Goal: Information Seeking & Learning: Learn about a topic

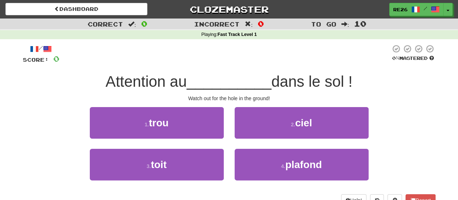
click at [145, 105] on div "/ Score: 0 0 % Mastered Attention au __________ dans le sol ! Watch out for the…" at bounding box center [229, 125] width 413 height 162
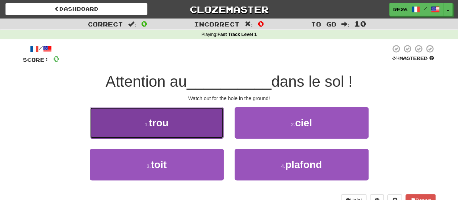
click at [151, 117] on span "trou" at bounding box center [159, 122] width 20 height 11
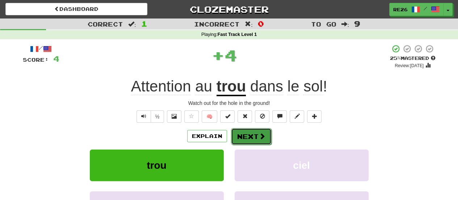
click at [244, 132] on button "Next" at bounding box center [251, 136] width 41 height 17
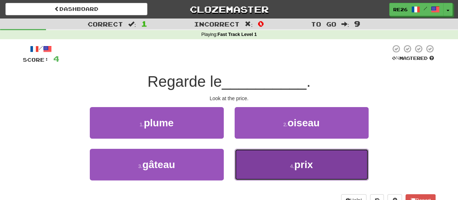
click at [274, 171] on button "4 . prix" at bounding box center [302, 165] width 134 height 32
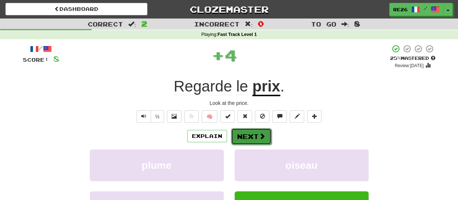
click at [251, 135] on button "Next" at bounding box center [251, 136] width 41 height 17
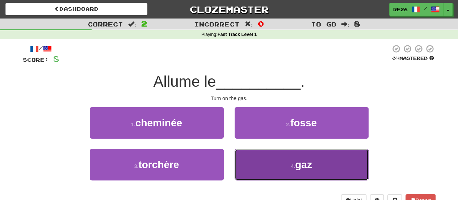
click at [256, 159] on button "4 . gaz" at bounding box center [302, 165] width 134 height 32
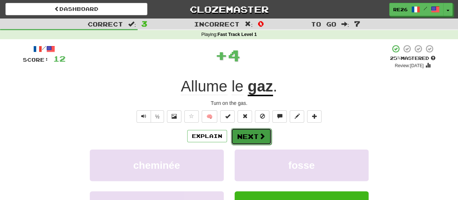
click at [235, 133] on button "Next" at bounding box center [251, 136] width 41 height 17
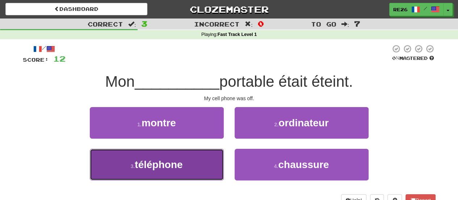
click at [199, 166] on button "3 . téléphone" at bounding box center [157, 165] width 134 height 32
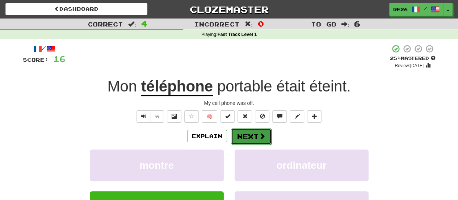
click at [243, 134] on button "Next" at bounding box center [251, 136] width 41 height 17
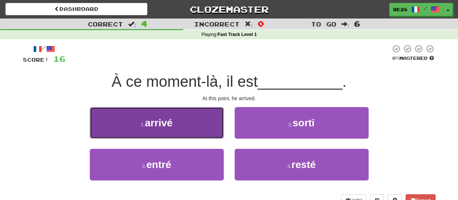
click at [196, 128] on button "1 . arrivé" at bounding box center [157, 123] width 134 height 32
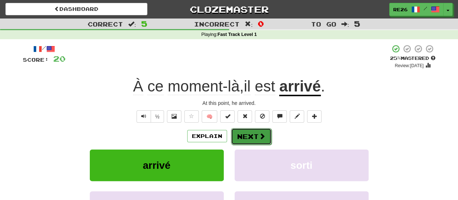
click at [238, 139] on button "Next" at bounding box center [251, 136] width 41 height 17
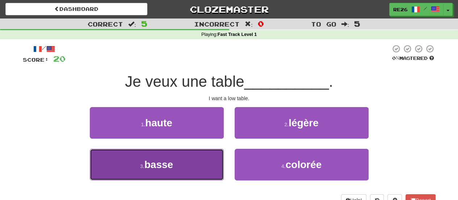
click at [204, 166] on button "3 . basse" at bounding box center [157, 165] width 134 height 32
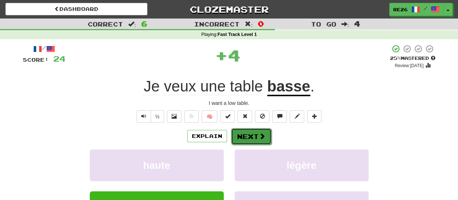
click at [236, 138] on button "Next" at bounding box center [251, 136] width 41 height 17
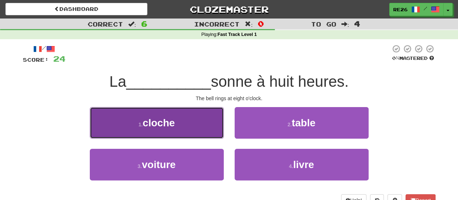
click at [210, 133] on button "1 . cloche" at bounding box center [157, 123] width 134 height 32
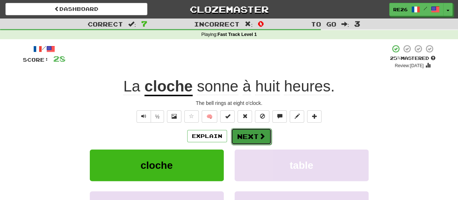
click at [235, 134] on button "Next" at bounding box center [251, 136] width 41 height 17
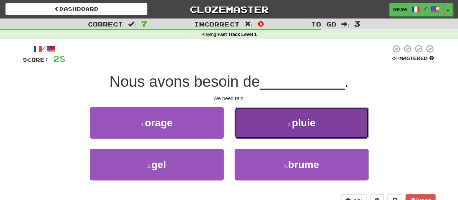
click at [264, 125] on button "2 . pluie" at bounding box center [302, 123] width 134 height 32
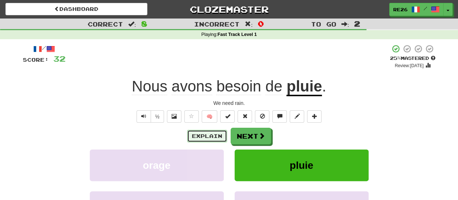
click at [222, 134] on button "Explain" at bounding box center [207, 136] width 40 height 12
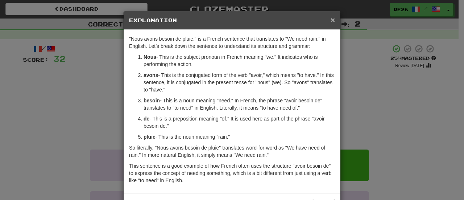
click at [331, 22] on span "×" at bounding box center [332, 20] width 4 height 8
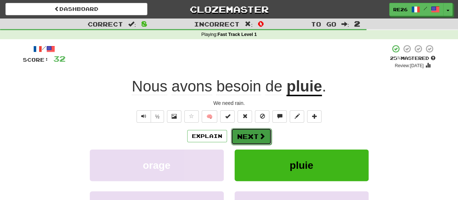
click at [254, 138] on button "Next" at bounding box center [251, 136] width 41 height 17
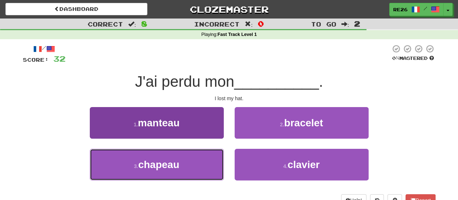
click at [199, 156] on button "3 . chapeau" at bounding box center [157, 165] width 134 height 32
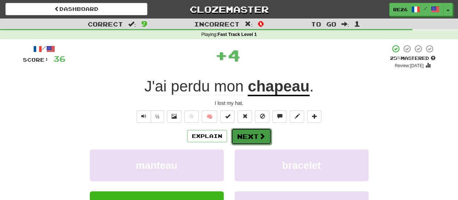
click at [237, 132] on button "Next" at bounding box center [251, 136] width 41 height 17
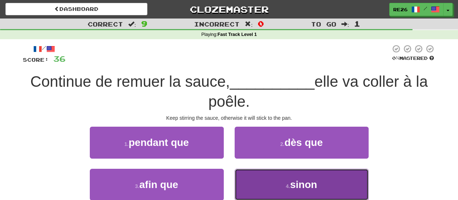
click at [299, 180] on span "sinon" at bounding box center [303, 184] width 27 height 11
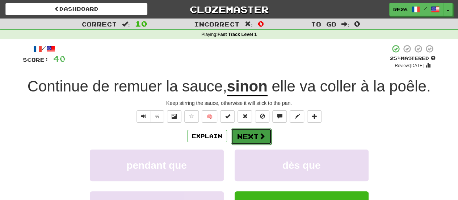
click at [242, 134] on button "Next" at bounding box center [251, 136] width 41 height 17
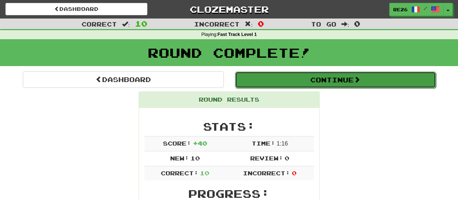
click at [290, 82] on button "Continue" at bounding box center [335, 79] width 201 height 17
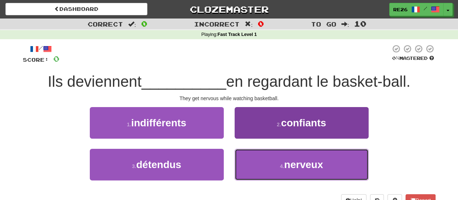
click at [293, 165] on span "nerveux" at bounding box center [303, 164] width 39 height 11
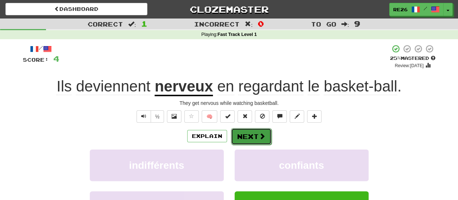
click at [247, 137] on button "Next" at bounding box center [251, 136] width 41 height 17
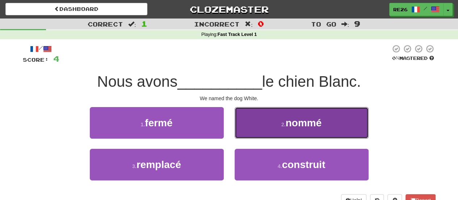
click at [258, 130] on button "2 . nommé" at bounding box center [302, 123] width 134 height 32
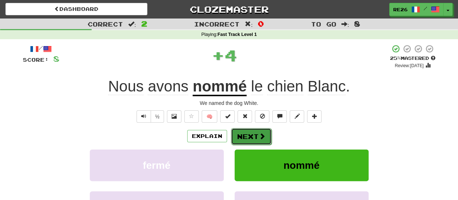
click at [252, 134] on button "Next" at bounding box center [251, 136] width 41 height 17
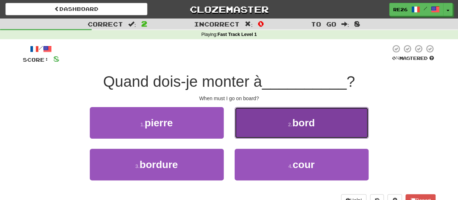
click at [254, 132] on button "2 . bord" at bounding box center [302, 123] width 134 height 32
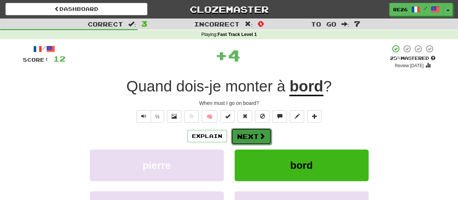
click at [251, 135] on button "Next" at bounding box center [251, 136] width 41 height 17
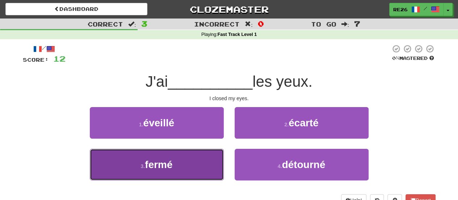
click at [198, 168] on button "3 . fermé" at bounding box center [157, 165] width 134 height 32
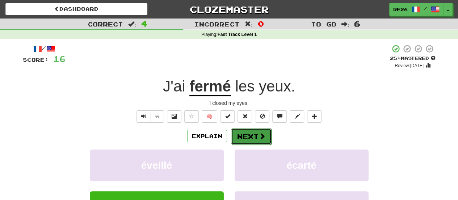
click at [238, 140] on button "Next" at bounding box center [251, 136] width 41 height 17
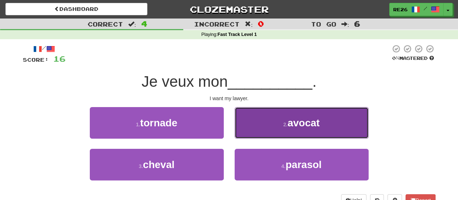
click at [250, 131] on button "2 . avocat" at bounding box center [302, 123] width 134 height 32
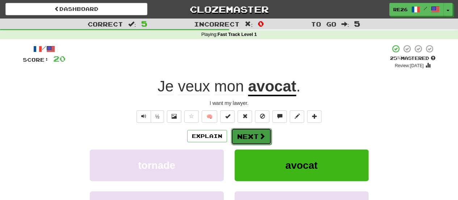
click at [243, 134] on button "Next" at bounding box center [251, 136] width 41 height 17
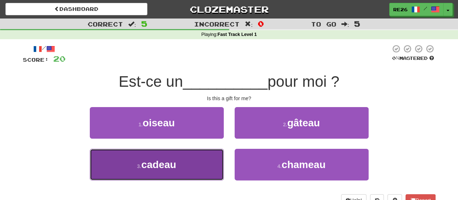
click at [207, 168] on button "3 . cadeau" at bounding box center [157, 165] width 134 height 32
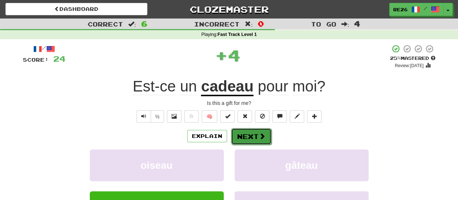
click at [251, 134] on button "Next" at bounding box center [251, 136] width 41 height 17
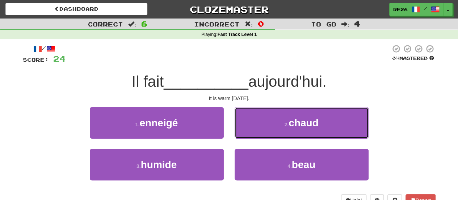
click at [251, 134] on button "2 . chaud" at bounding box center [302, 123] width 134 height 32
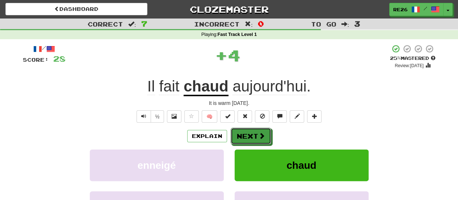
click at [251, 134] on button "Next" at bounding box center [251, 136] width 41 height 17
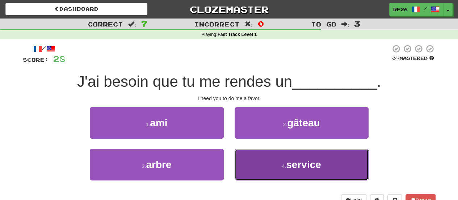
click at [254, 157] on button "4 . service" at bounding box center [302, 165] width 134 height 32
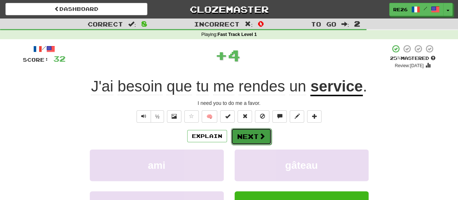
click at [252, 142] on button "Next" at bounding box center [251, 136] width 41 height 17
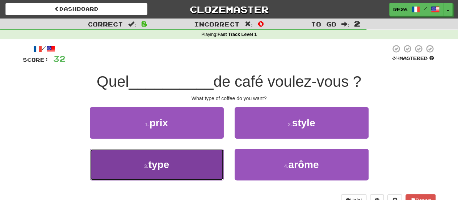
click at [188, 170] on button "3 . type" at bounding box center [157, 165] width 134 height 32
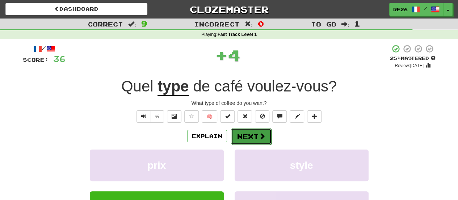
click at [243, 135] on button "Next" at bounding box center [251, 136] width 41 height 17
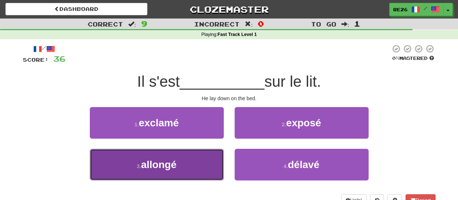
click at [198, 162] on button "3 . allongé" at bounding box center [157, 165] width 134 height 32
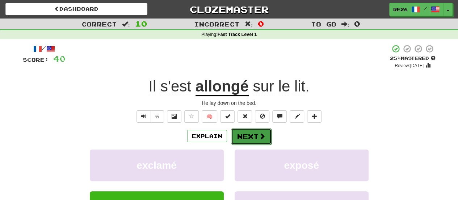
click at [249, 137] on button "Next" at bounding box center [251, 136] width 41 height 17
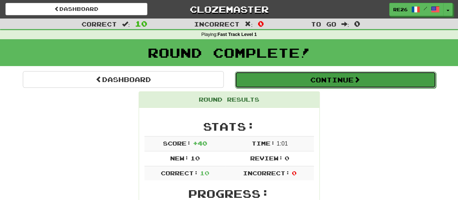
click at [304, 76] on button "Continue" at bounding box center [335, 79] width 201 height 17
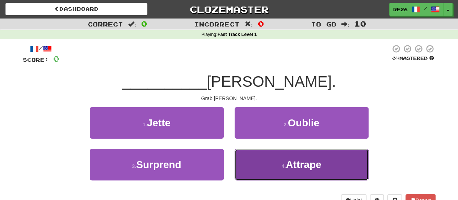
click at [272, 166] on button "4 . Attrape" at bounding box center [302, 165] width 134 height 32
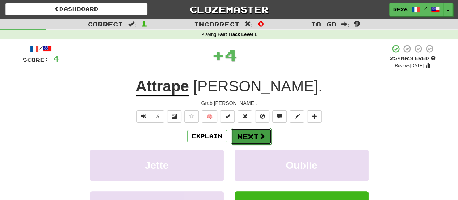
click at [248, 132] on button "Next" at bounding box center [251, 136] width 41 height 17
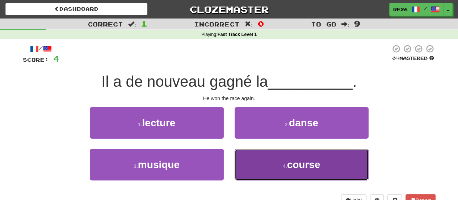
click at [262, 162] on button "4 . course" at bounding box center [302, 165] width 134 height 32
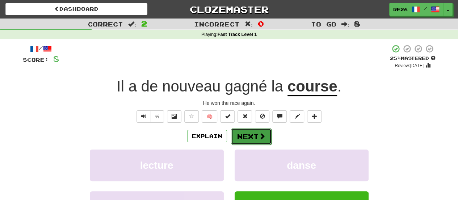
click at [255, 139] on button "Next" at bounding box center [251, 136] width 41 height 17
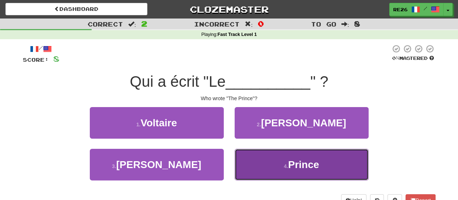
click at [305, 165] on span "Prince" at bounding box center [303, 164] width 31 height 11
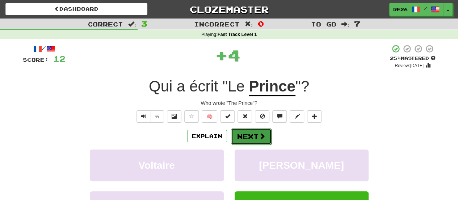
click at [251, 134] on button "Next" at bounding box center [251, 136] width 41 height 17
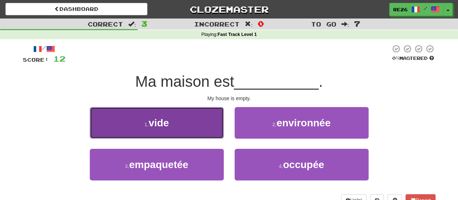
click at [199, 129] on button "1 . vide" at bounding box center [157, 123] width 134 height 32
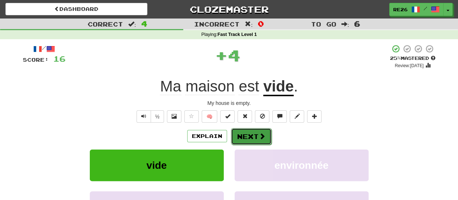
click at [240, 134] on button "Next" at bounding box center [251, 136] width 41 height 17
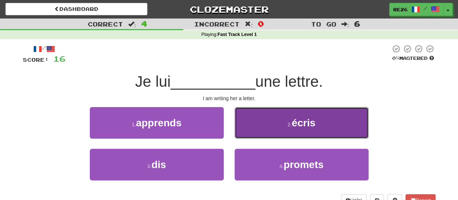
click at [267, 129] on button "2 . écris" at bounding box center [302, 123] width 134 height 32
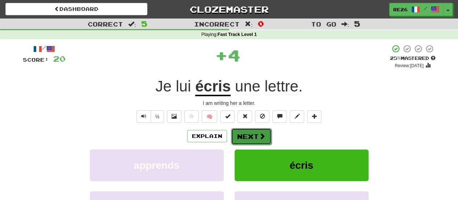
click at [246, 133] on button "Next" at bounding box center [251, 136] width 41 height 17
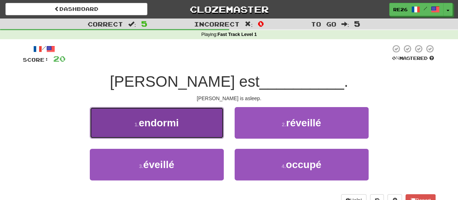
click at [199, 126] on button "1 . endormi" at bounding box center [157, 123] width 134 height 32
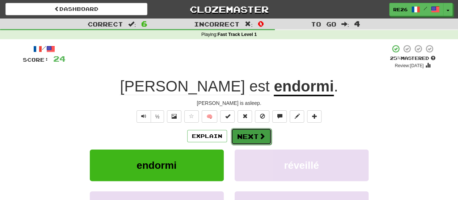
click at [241, 133] on button "Next" at bounding box center [251, 136] width 41 height 17
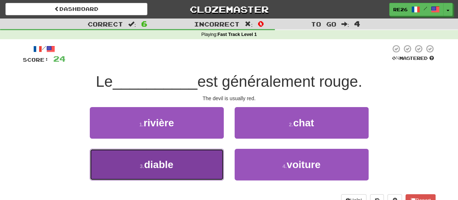
click at [195, 166] on button "3 . diable" at bounding box center [157, 165] width 134 height 32
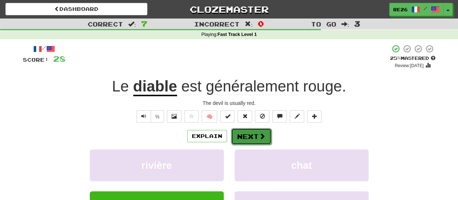
click at [238, 136] on button "Next" at bounding box center [251, 136] width 41 height 17
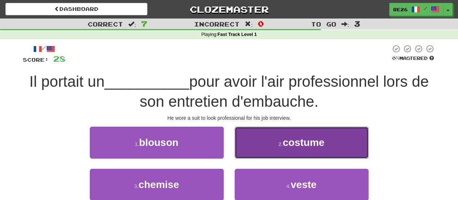
click at [272, 141] on button "2 . costume" at bounding box center [302, 142] width 134 height 32
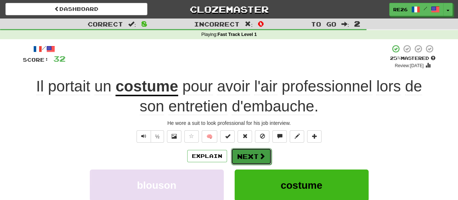
click at [243, 154] on button "Next" at bounding box center [251, 156] width 41 height 17
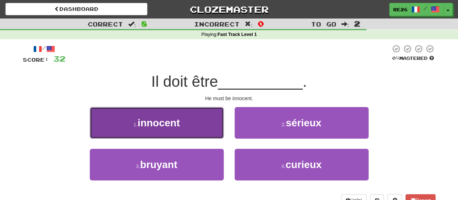
click at [210, 129] on button "1 . innocent" at bounding box center [157, 123] width 134 height 32
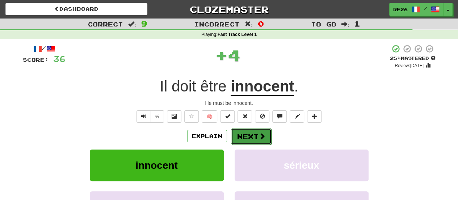
click at [246, 136] on button "Next" at bounding box center [251, 136] width 41 height 17
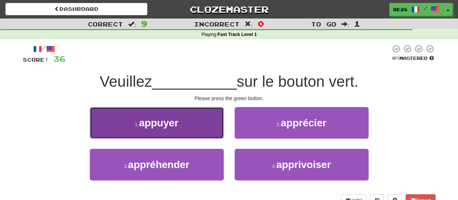
click at [200, 125] on button "1 . appuyer" at bounding box center [157, 123] width 134 height 32
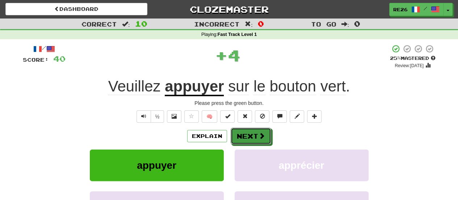
click at [248, 135] on button "Next" at bounding box center [251, 136] width 41 height 17
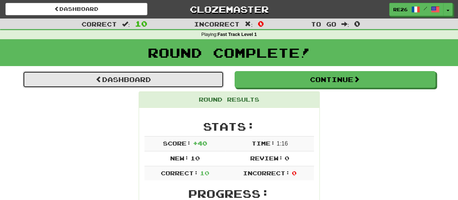
click at [178, 80] on link "Dashboard" at bounding box center [123, 79] width 201 height 17
